Goal: Task Accomplishment & Management: Manage account settings

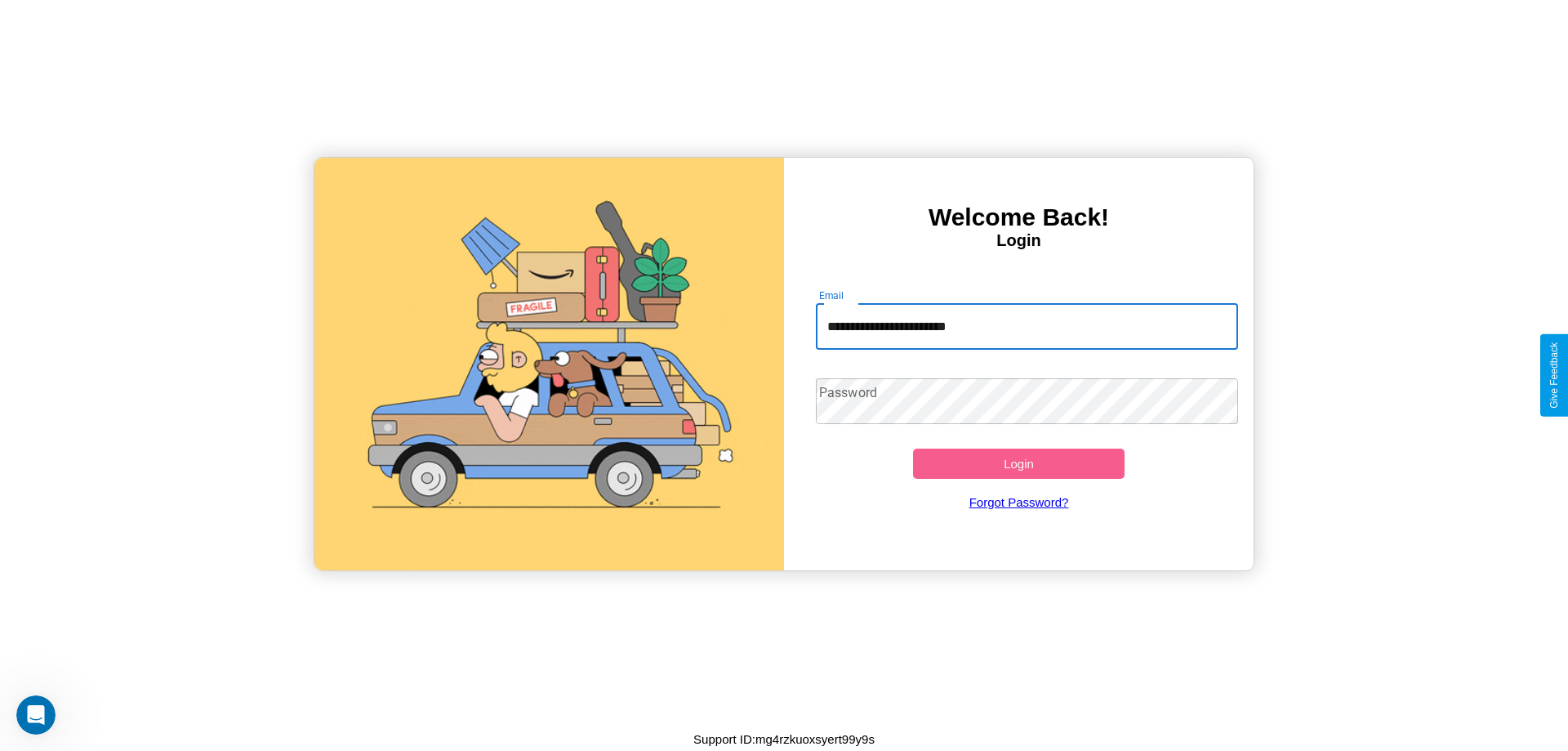
type input "**********"
click at [1018, 463] on button "Login" at bounding box center [1018, 463] width 212 height 30
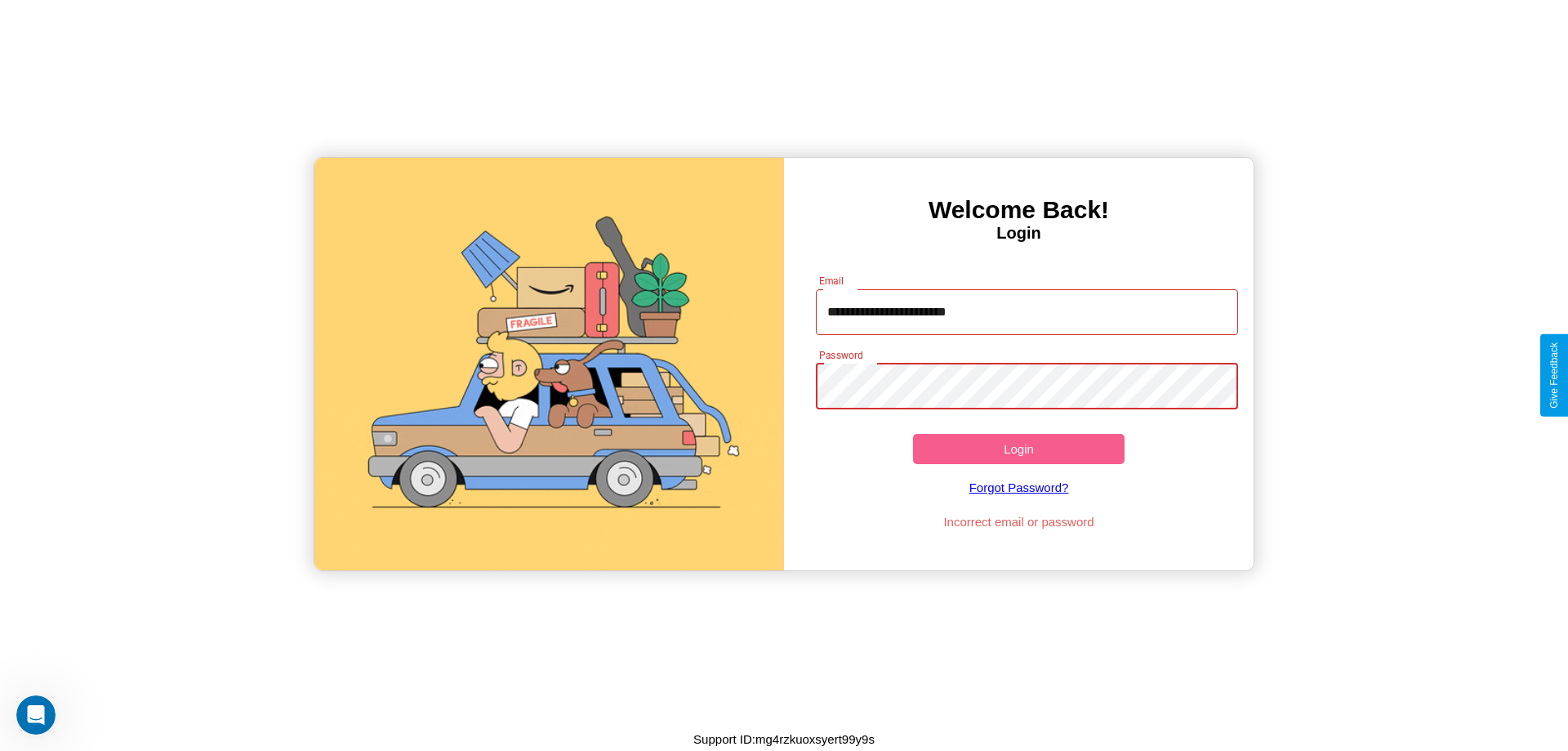
click at [1018, 448] on button "Login" at bounding box center [1018, 448] width 212 height 30
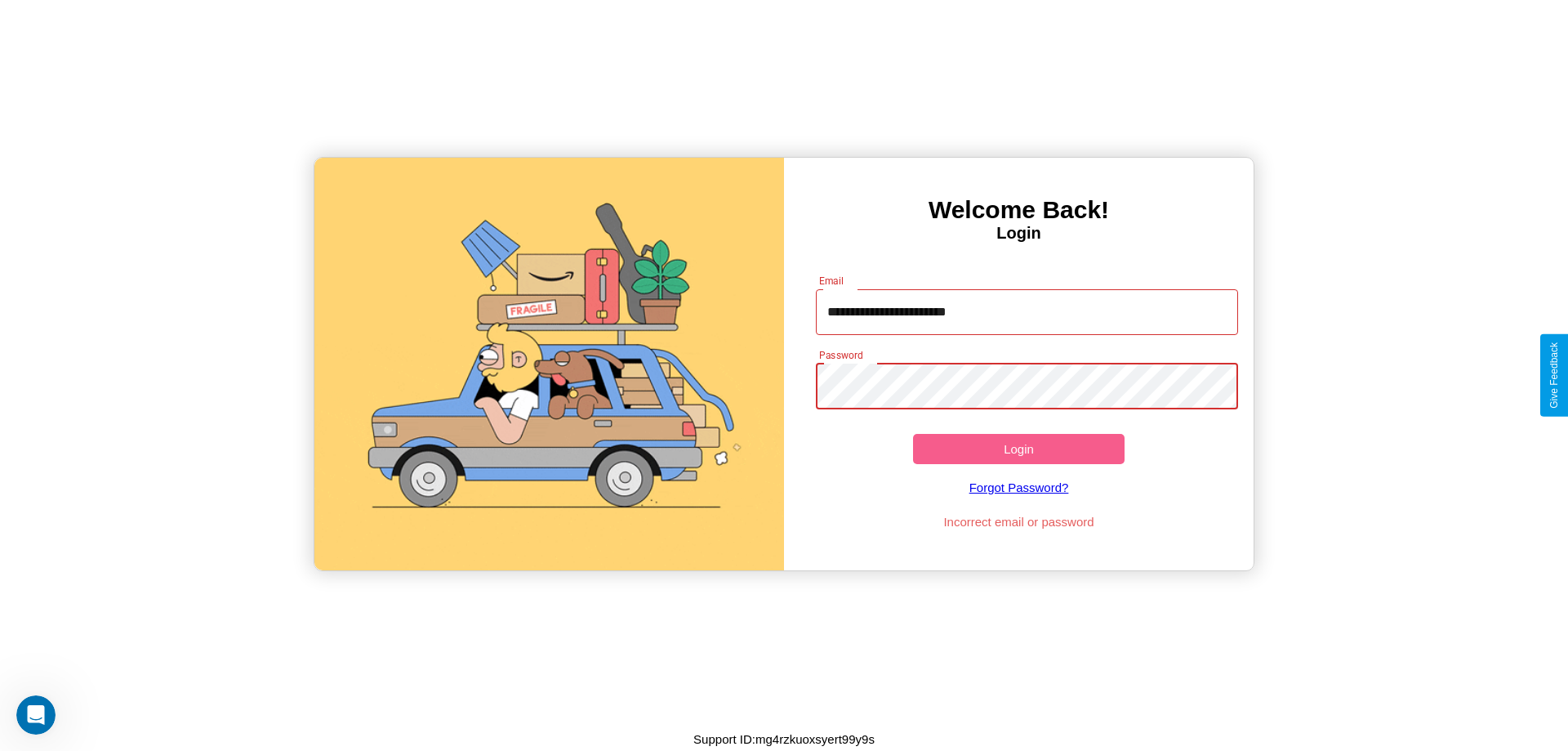
click at [1018, 448] on button "Login" at bounding box center [1018, 448] width 212 height 30
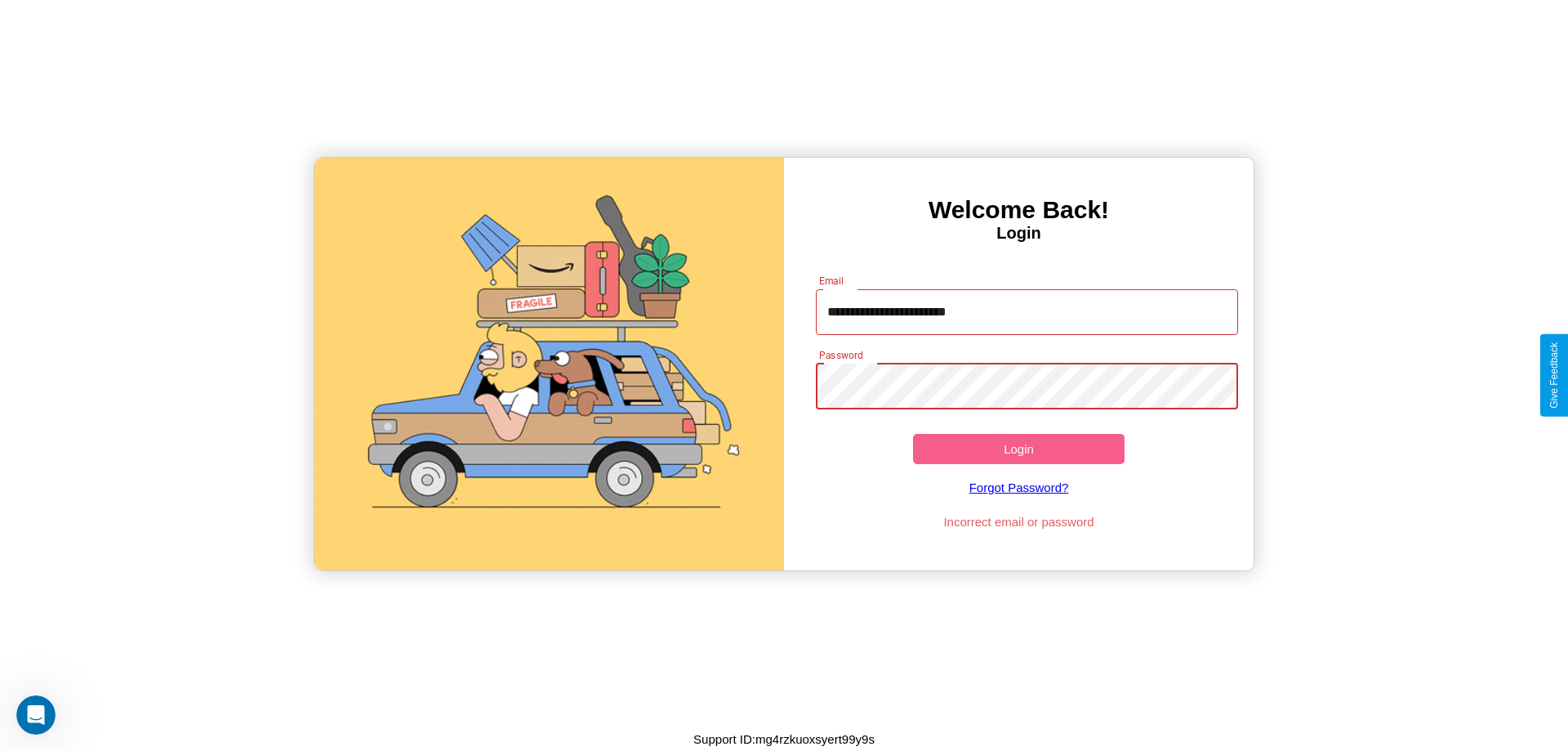
click at [1018, 448] on button "Login" at bounding box center [1018, 448] width 212 height 30
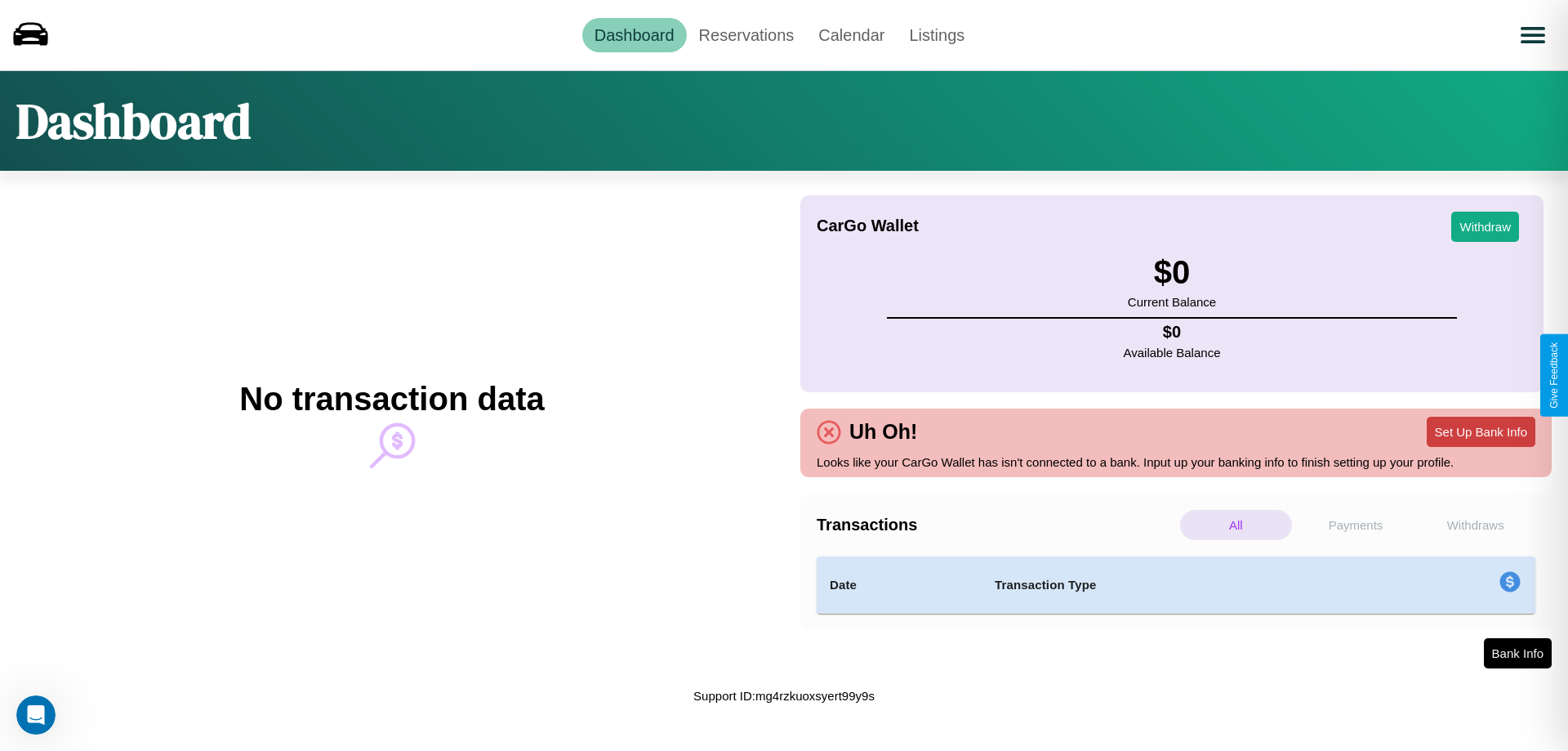
click at [1480, 431] on button "Set Up Bank Info" at bounding box center [1480, 431] width 109 height 30
